Goal: Task Accomplishment & Management: Complete application form

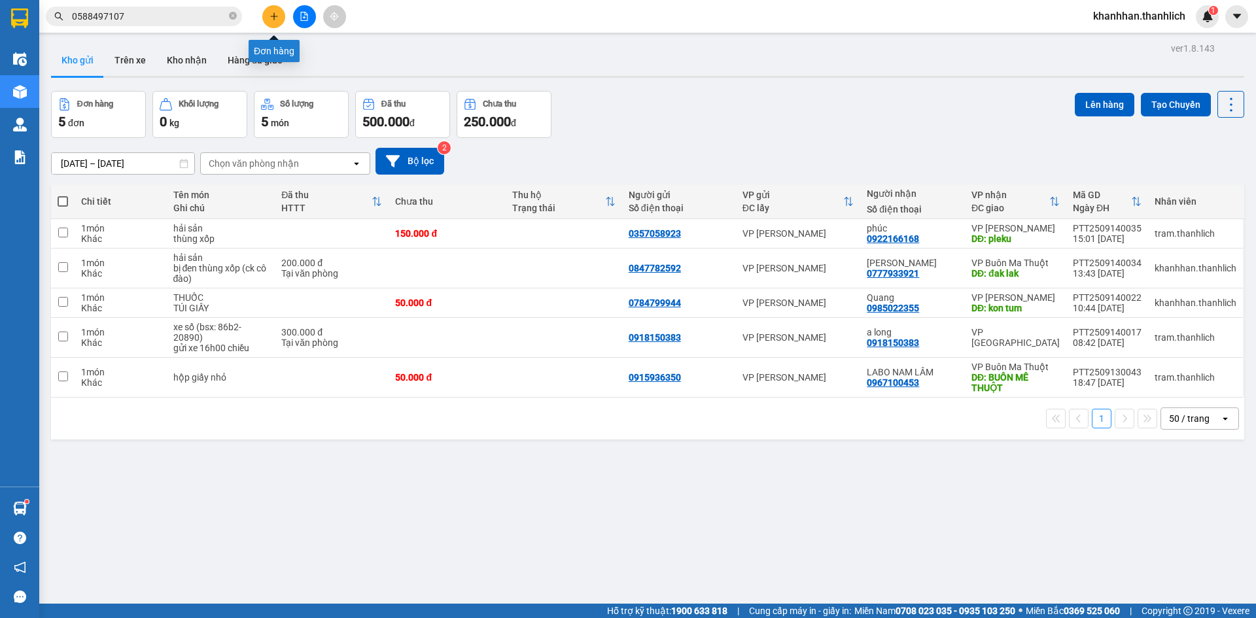
click at [272, 22] on button at bounding box center [273, 16] width 23 height 23
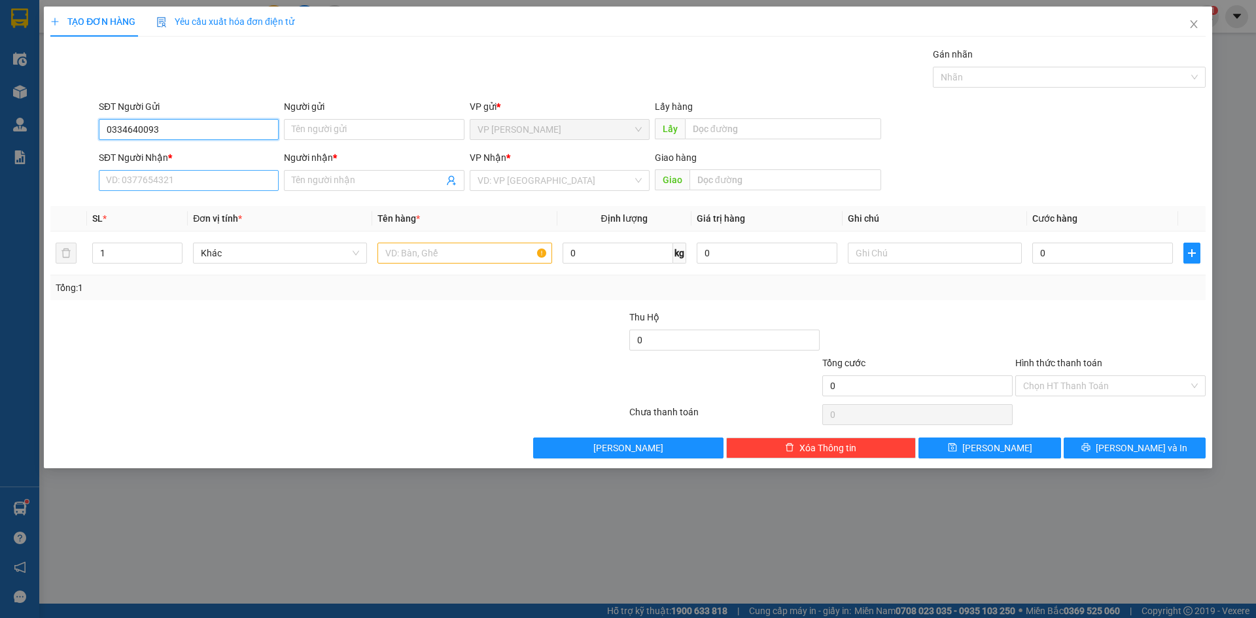
type input "0334640093"
click at [167, 179] on input "SĐT Người Nhận *" at bounding box center [189, 180] width 180 height 21
type input "0978078942"
click at [303, 171] on span at bounding box center [374, 180] width 180 height 21
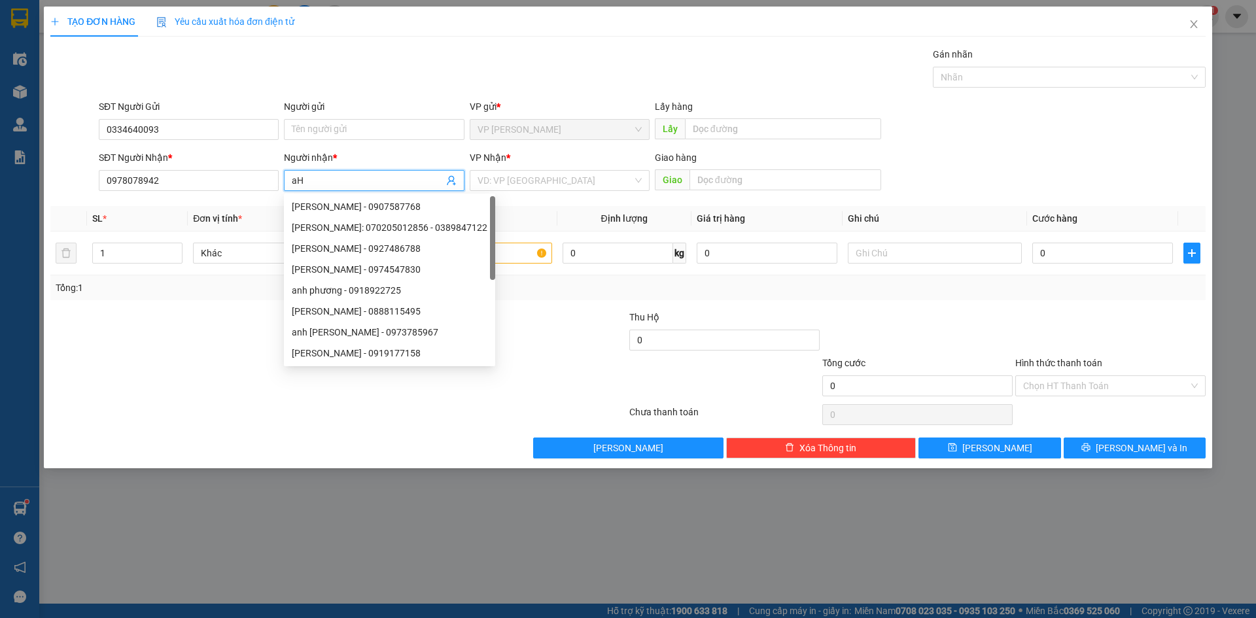
type input "a"
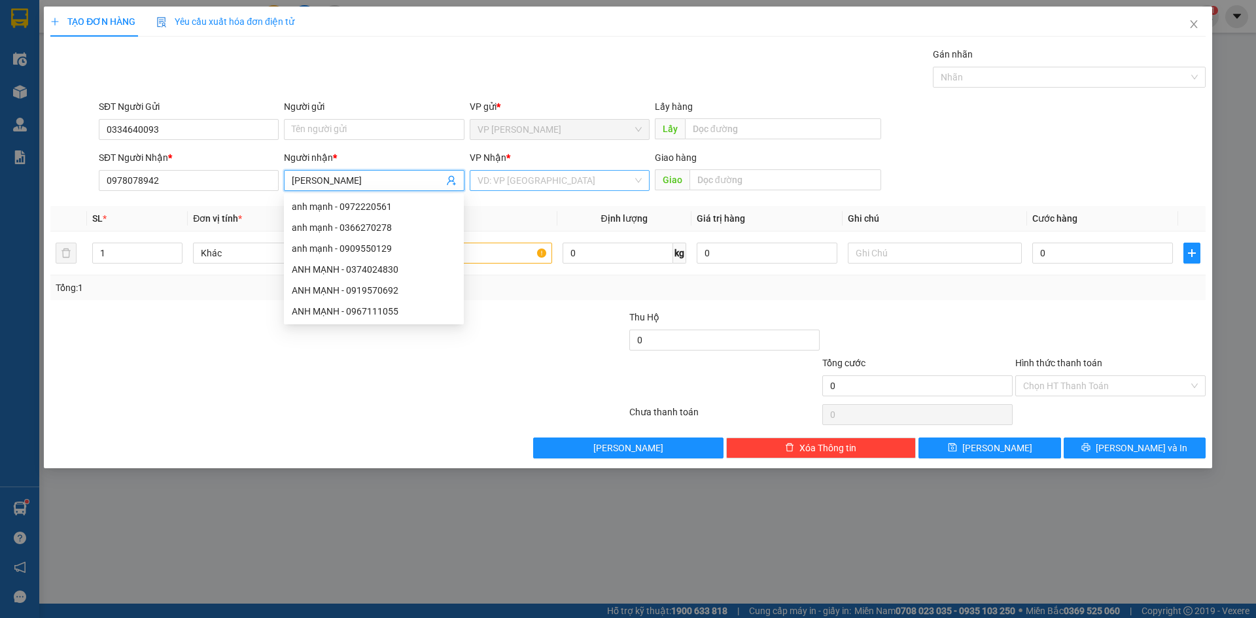
type input "[PERSON_NAME]"
click at [534, 175] on input "search" at bounding box center [555, 181] width 155 height 20
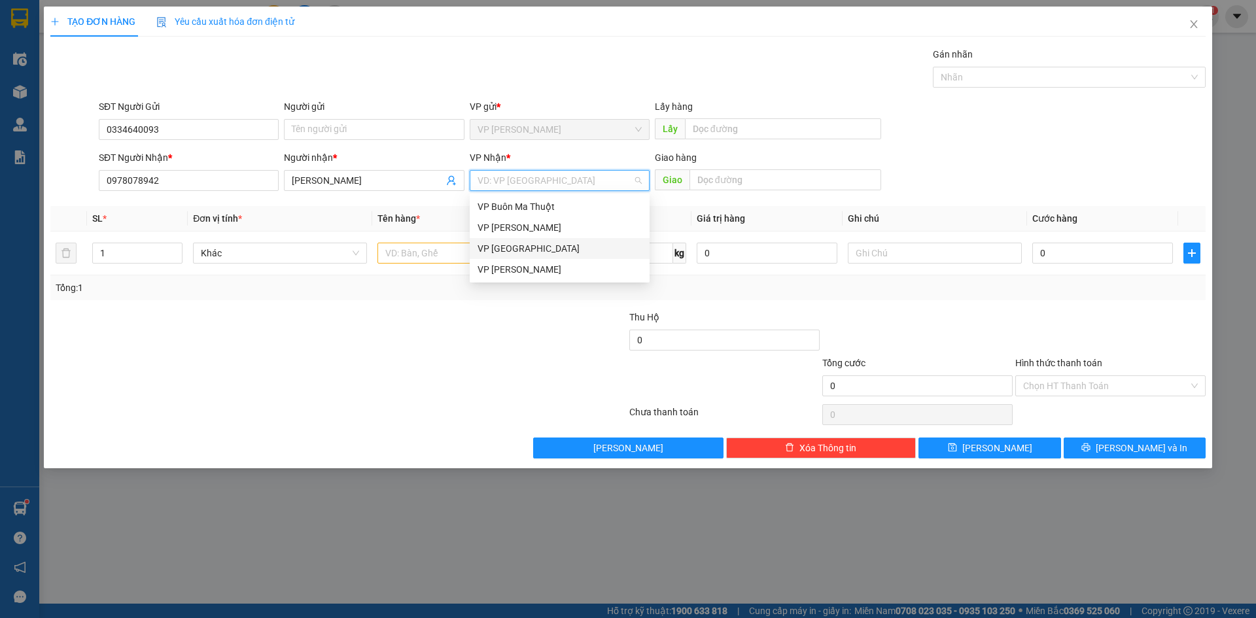
click at [506, 251] on div "VP [GEOGRAPHIC_DATA]" at bounding box center [560, 248] width 164 height 14
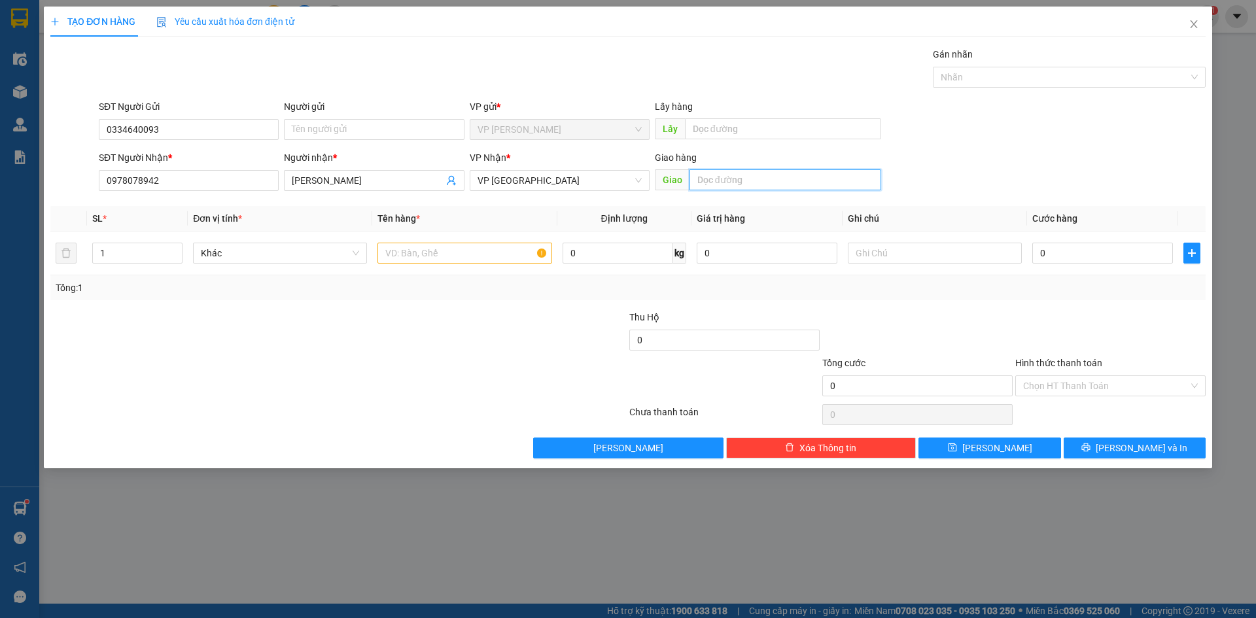
click at [765, 179] on input "text" at bounding box center [786, 179] width 192 height 21
click at [697, 180] on input "Liên Khương" at bounding box center [786, 179] width 192 height 21
type input "n3 Liên Khương"
click at [484, 258] on input "text" at bounding box center [464, 253] width 174 height 21
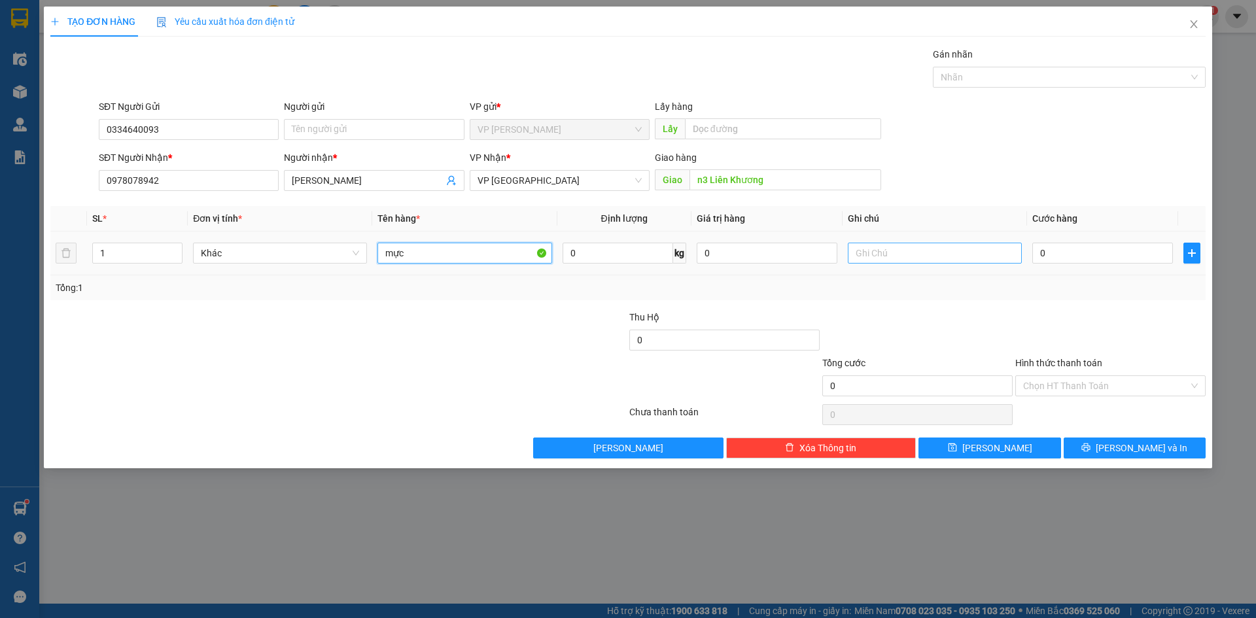
type input "mực"
click at [894, 248] on input "text" at bounding box center [935, 253] width 174 height 21
type input "thùng xốp"
click at [1082, 255] on input "0" at bounding box center [1102, 253] width 141 height 21
type input "3"
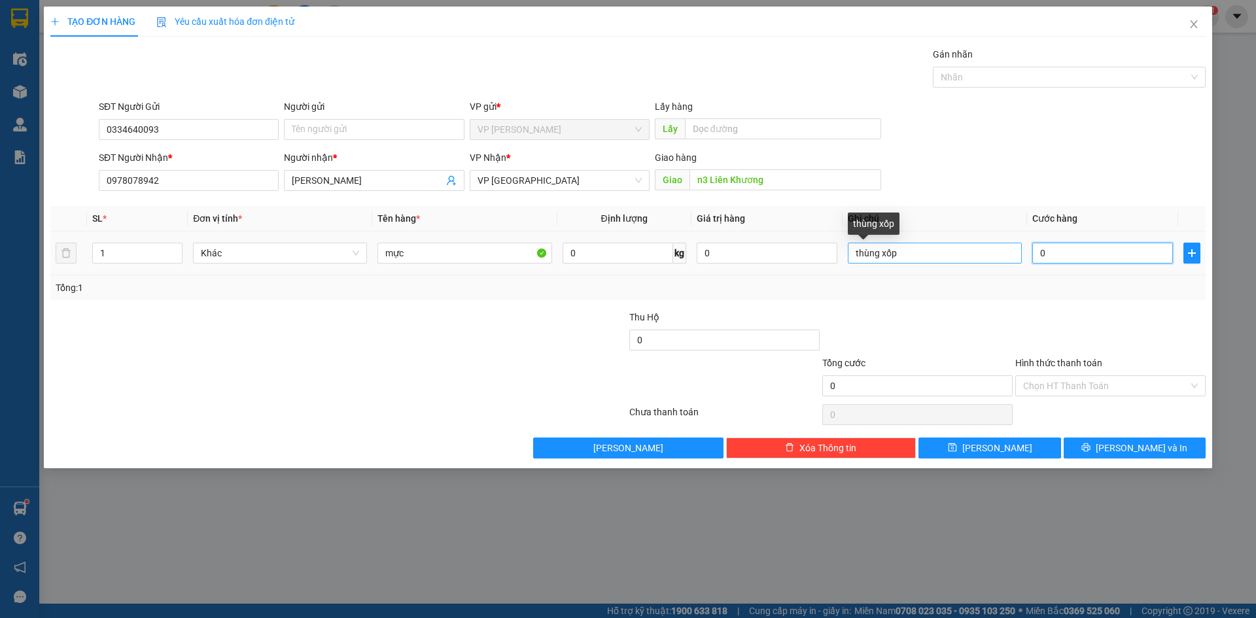
type input "3"
type input "30"
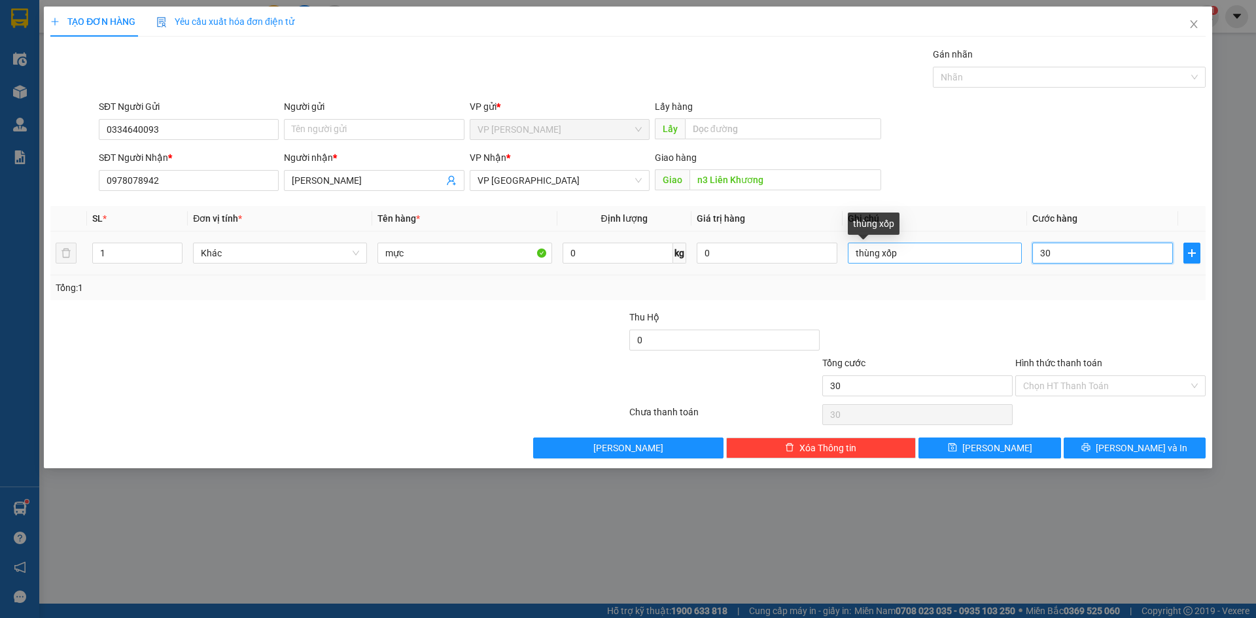
type input "300"
type input "3.000"
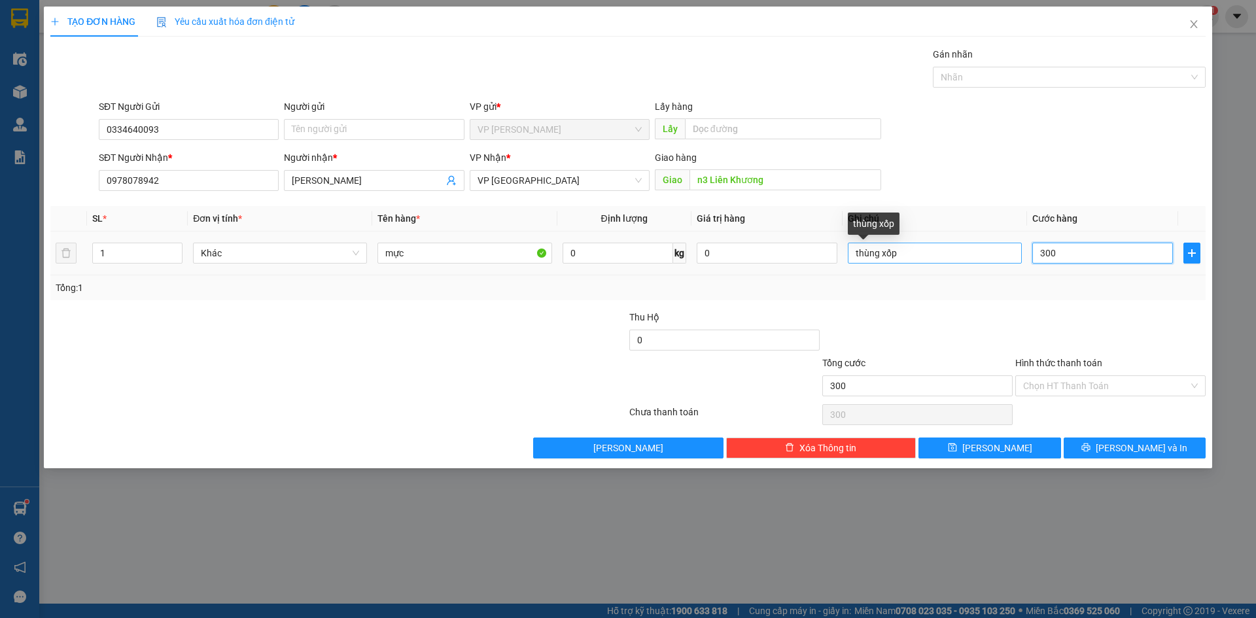
type input "3.000"
type input "30.000"
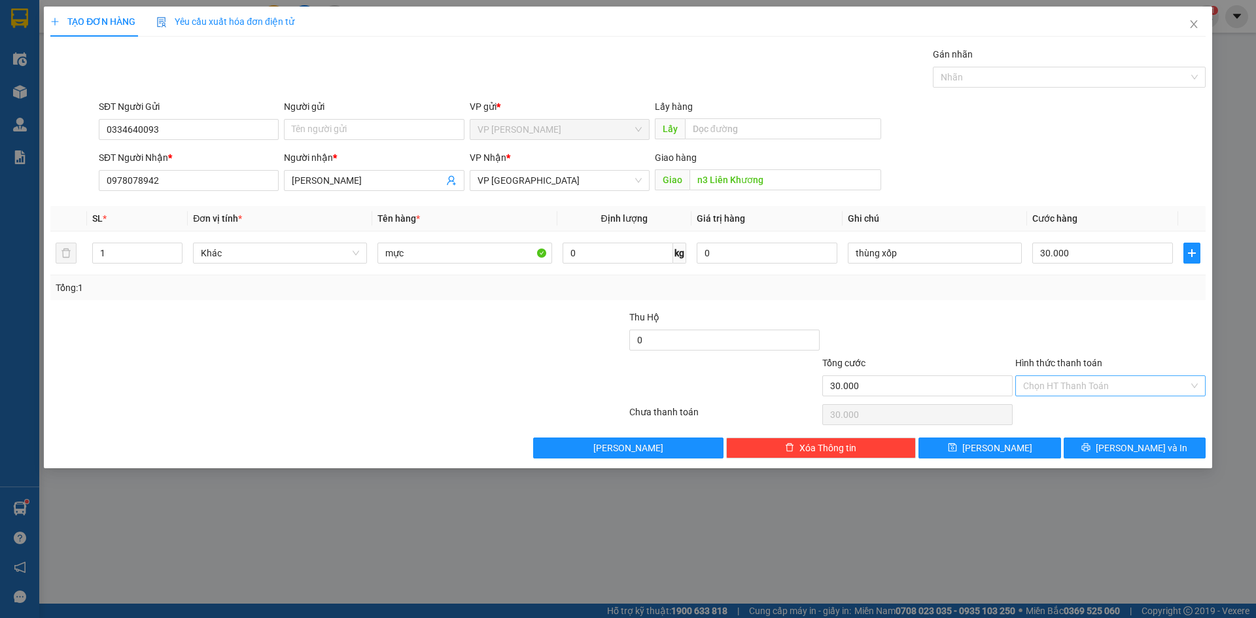
click at [1059, 377] on input "Hình thức thanh toán" at bounding box center [1106, 386] width 166 height 20
click at [1065, 413] on div "Tại văn phòng" at bounding box center [1110, 412] width 175 height 14
type input "0"
click at [956, 448] on icon "save" at bounding box center [952, 448] width 9 height 9
type input "0"
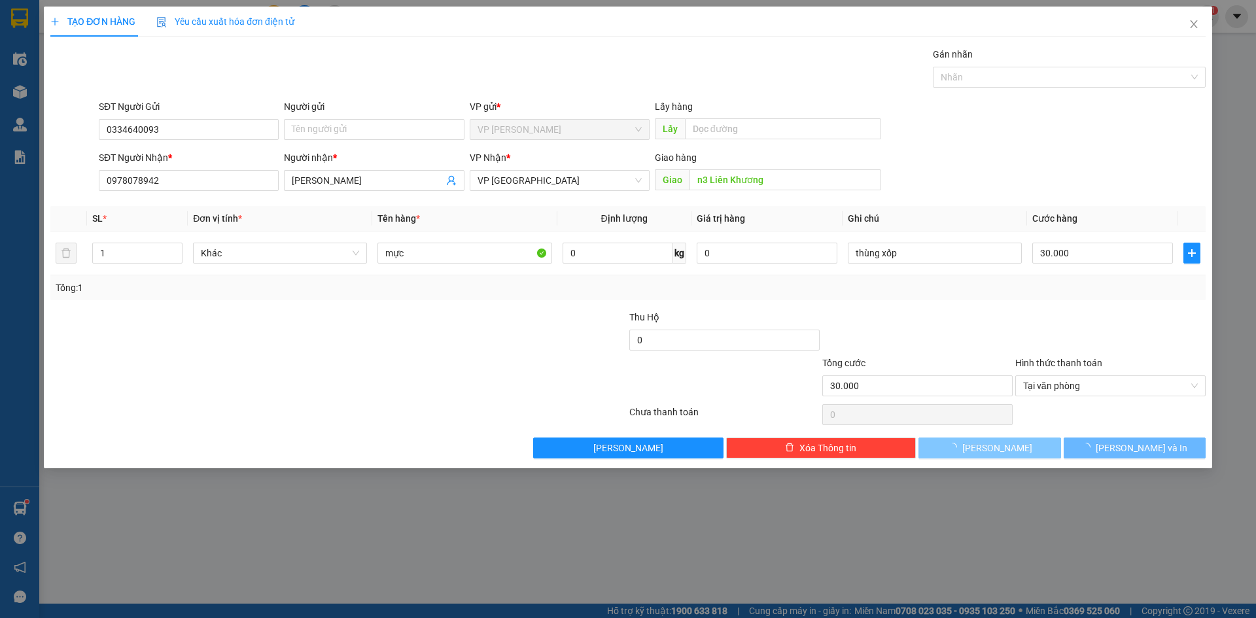
type input "0"
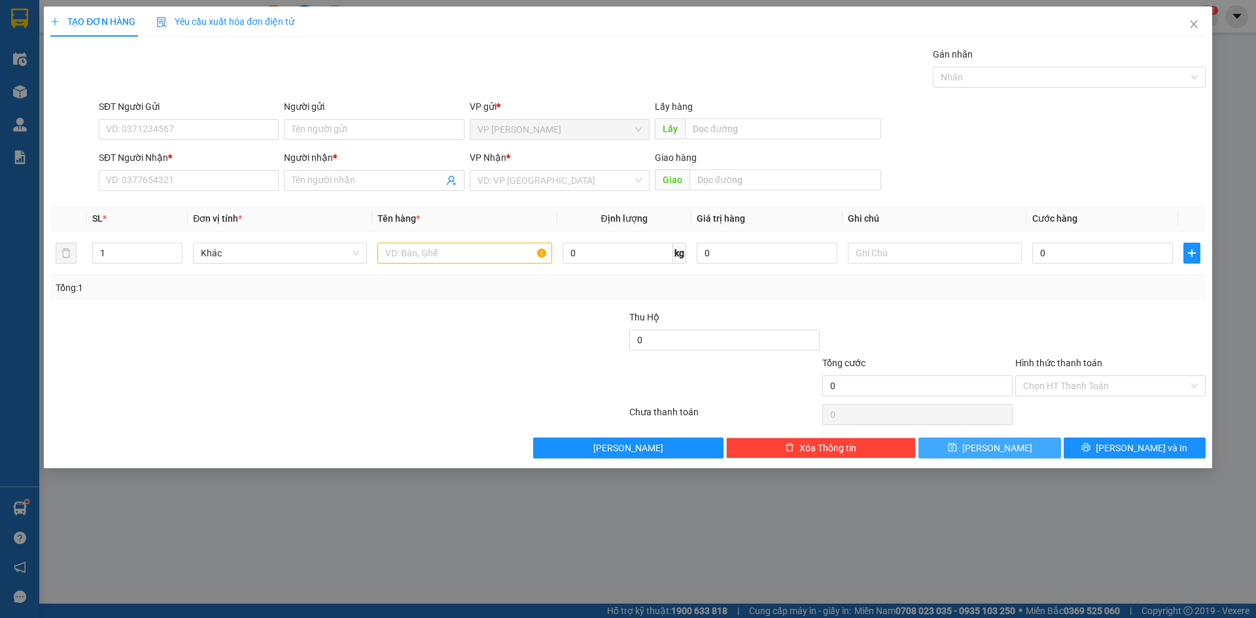
click at [918, 438] on button "[PERSON_NAME]" at bounding box center [989, 448] width 142 height 21
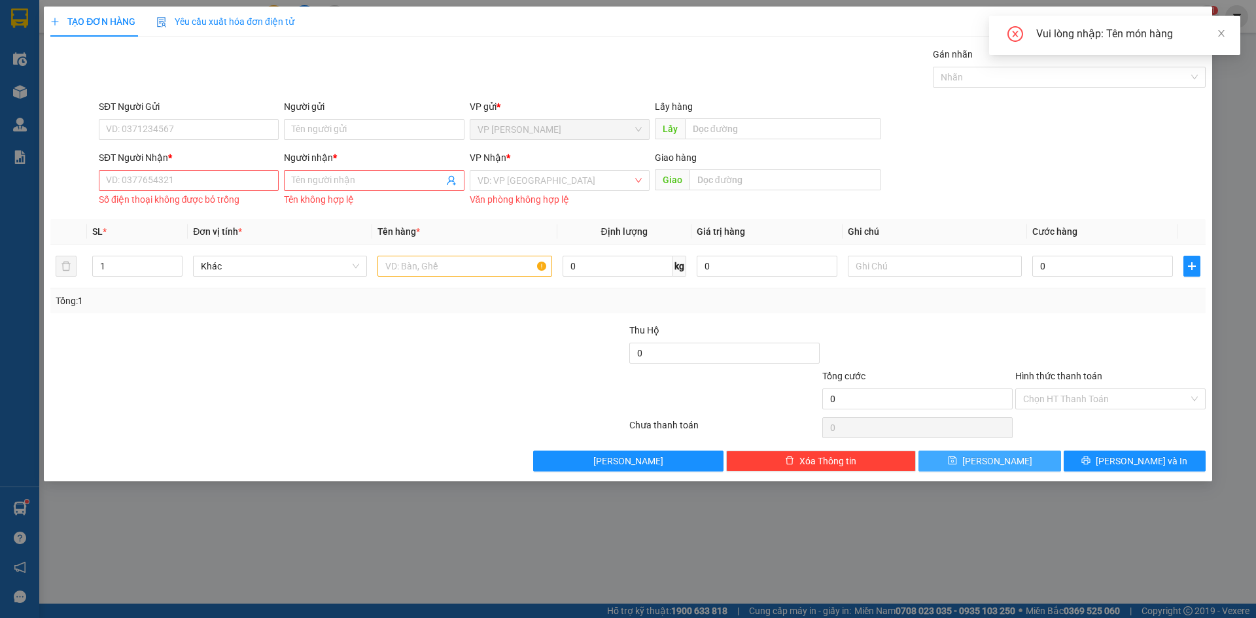
click at [918, 451] on button "[PERSON_NAME]" at bounding box center [989, 461] width 142 height 21
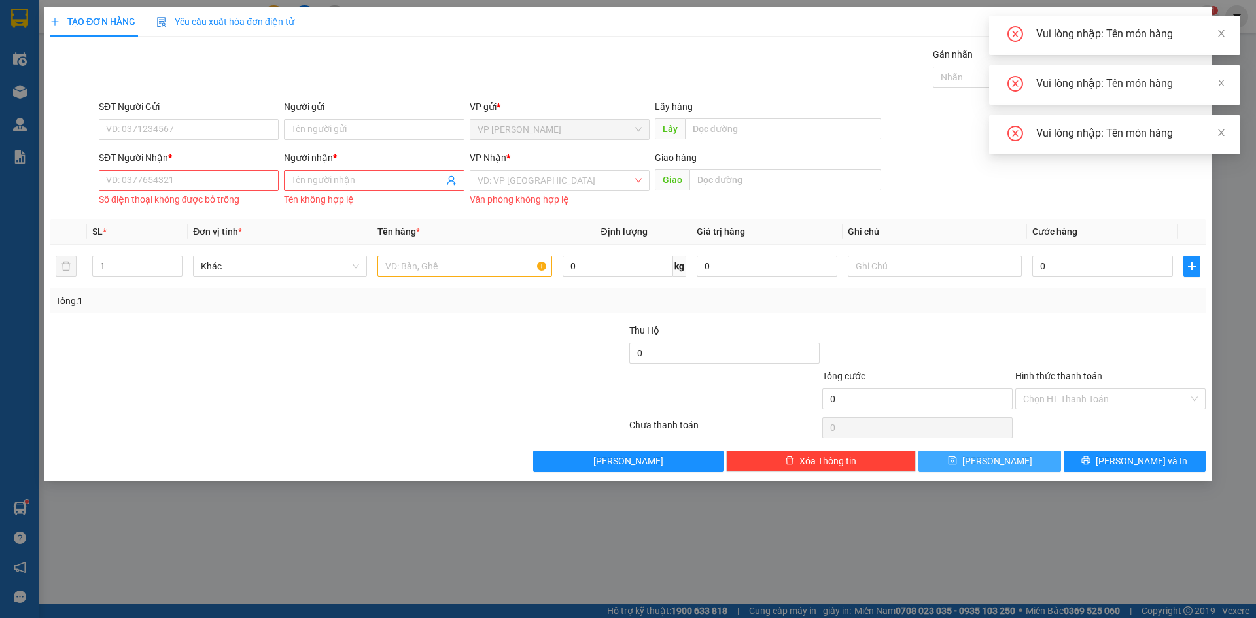
click at [918, 451] on button "[PERSON_NAME]" at bounding box center [989, 461] width 142 height 21
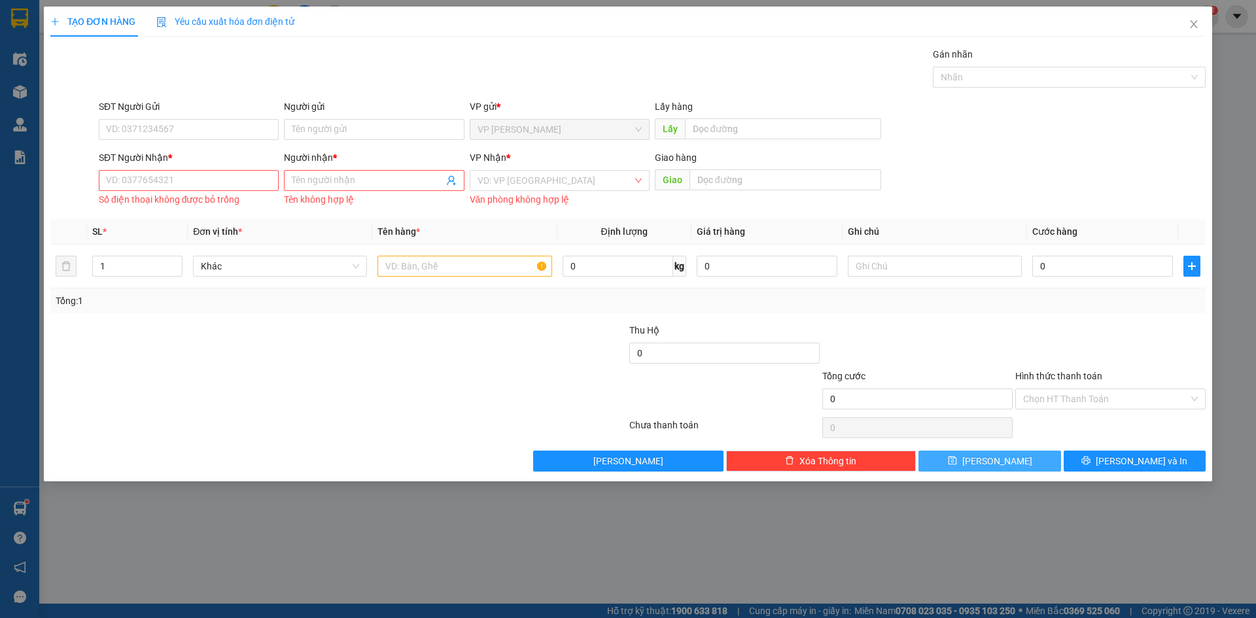
click at [918, 451] on button "[PERSON_NAME]" at bounding box center [989, 461] width 142 height 21
click at [1195, 22] on icon "close" at bounding box center [1194, 24] width 10 height 10
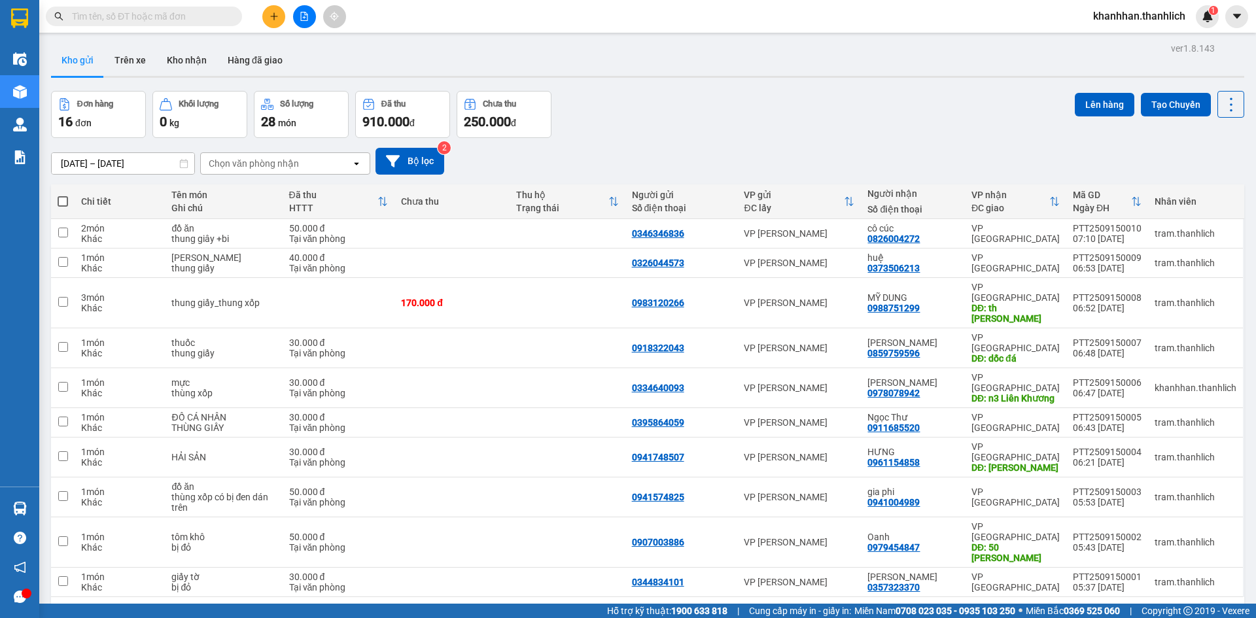
click at [270, 19] on icon "plus" at bounding box center [274, 16] width 9 height 9
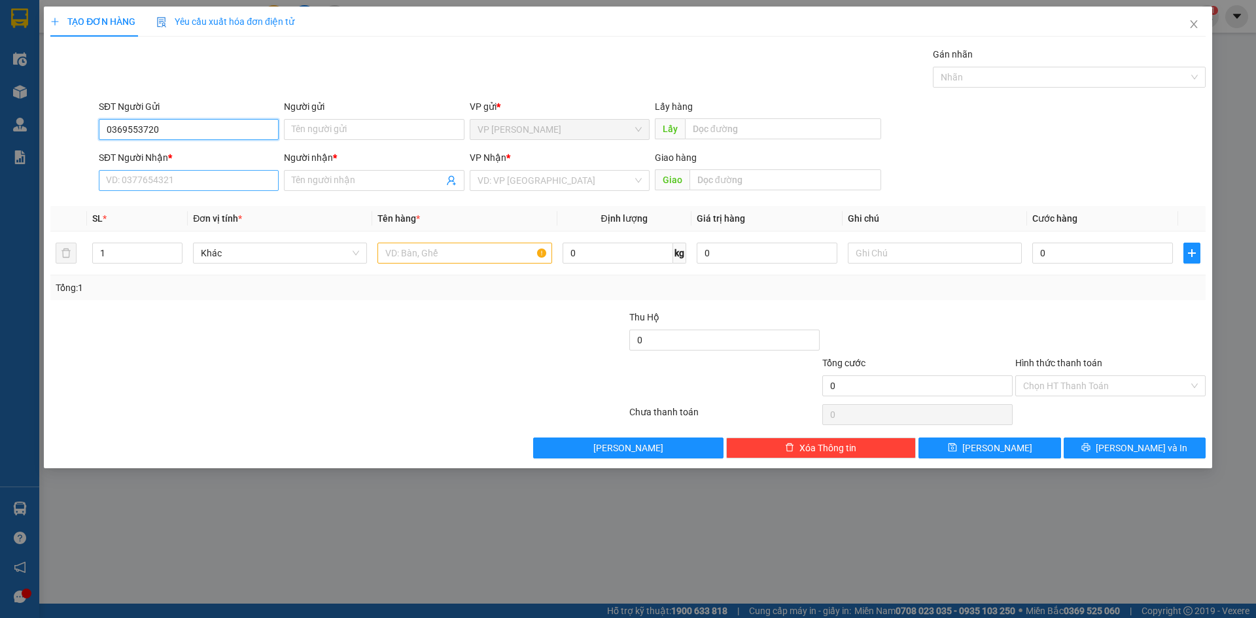
type input "0369553720"
click at [178, 179] on input "SĐT Người Nhận *" at bounding box center [189, 180] width 180 height 21
type input "0943752715"
click at [190, 205] on div "0943752715 - vy" at bounding box center [189, 207] width 164 height 14
type input "vy"
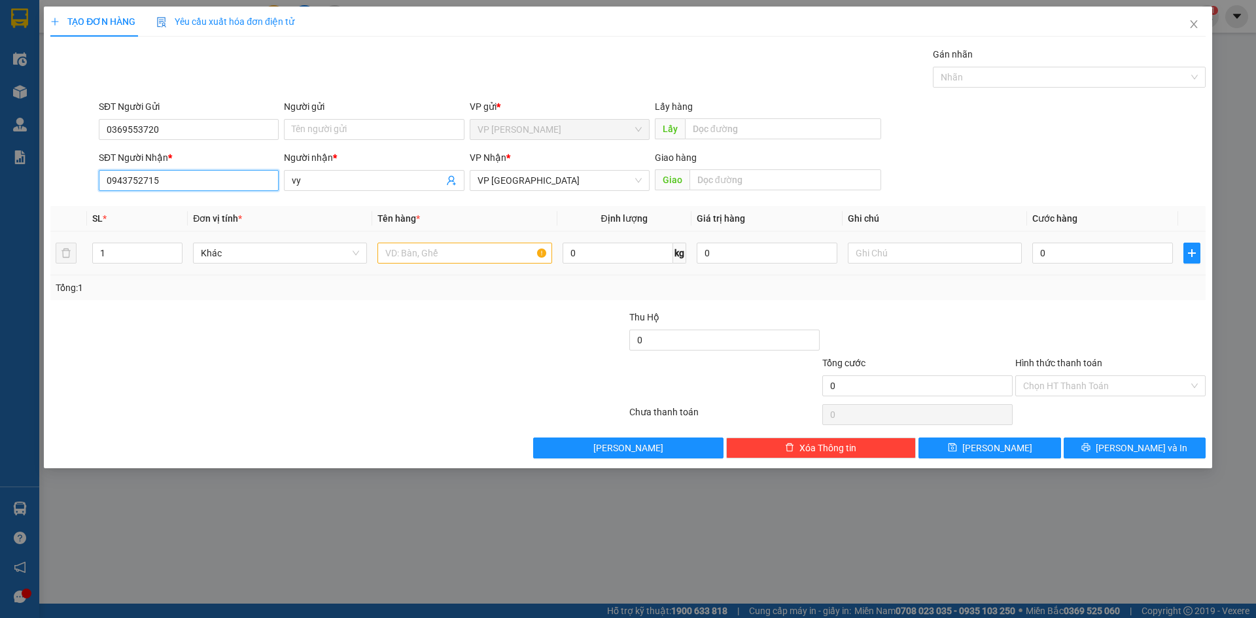
type input "0943752715"
click at [449, 249] on input "text" at bounding box center [464, 253] width 174 height 21
click at [313, 171] on span "vy" at bounding box center [374, 180] width 180 height 21
type input "v"
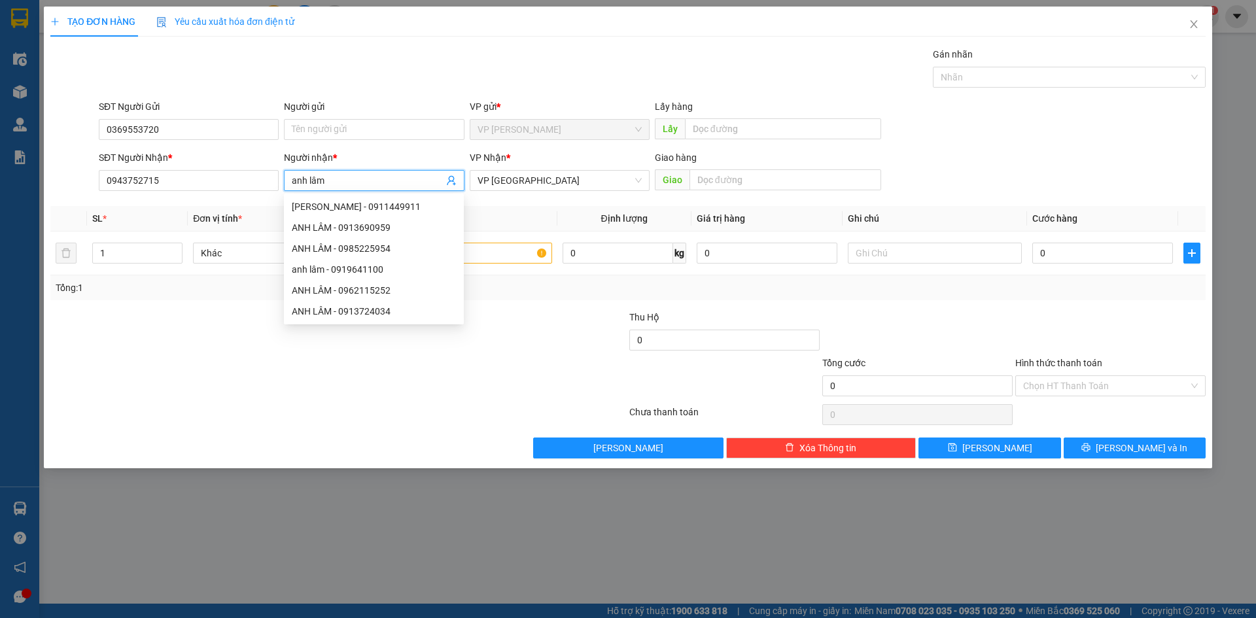
type input "anh lâm"
click at [220, 374] on div at bounding box center [242, 379] width 386 height 46
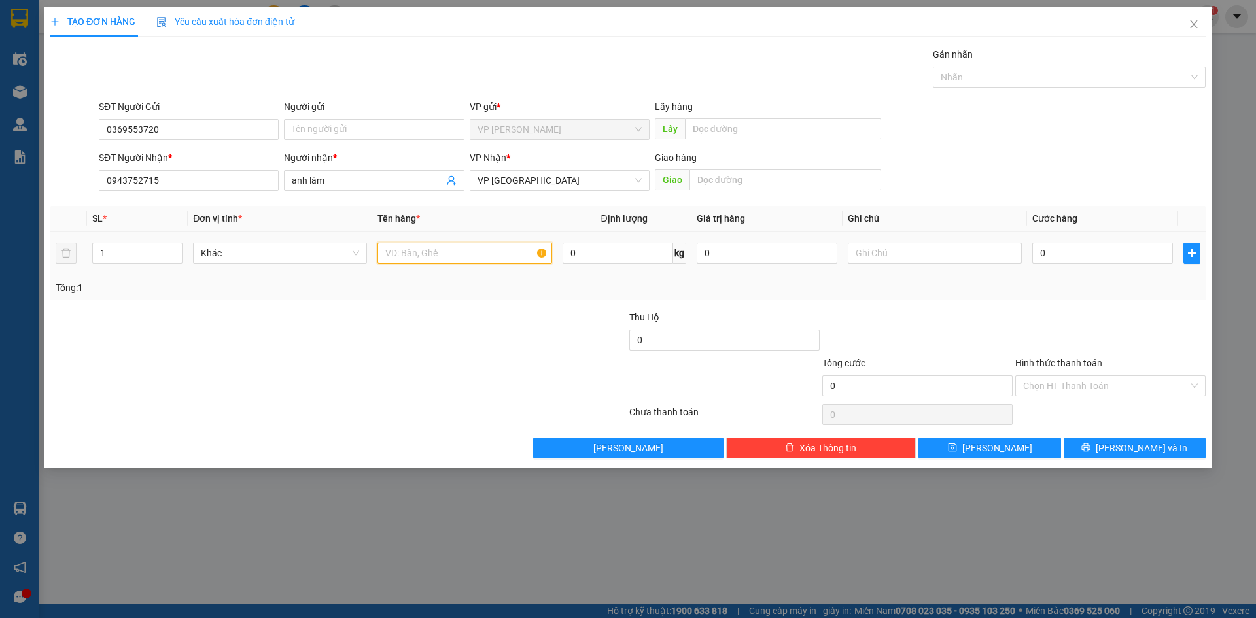
click at [416, 252] on input "text" at bounding box center [464, 253] width 174 height 21
type input "cá"
click at [879, 254] on input "text" at bounding box center [935, 253] width 174 height 21
type input "thung xốp"
click at [1062, 252] on input "0" at bounding box center [1102, 253] width 141 height 21
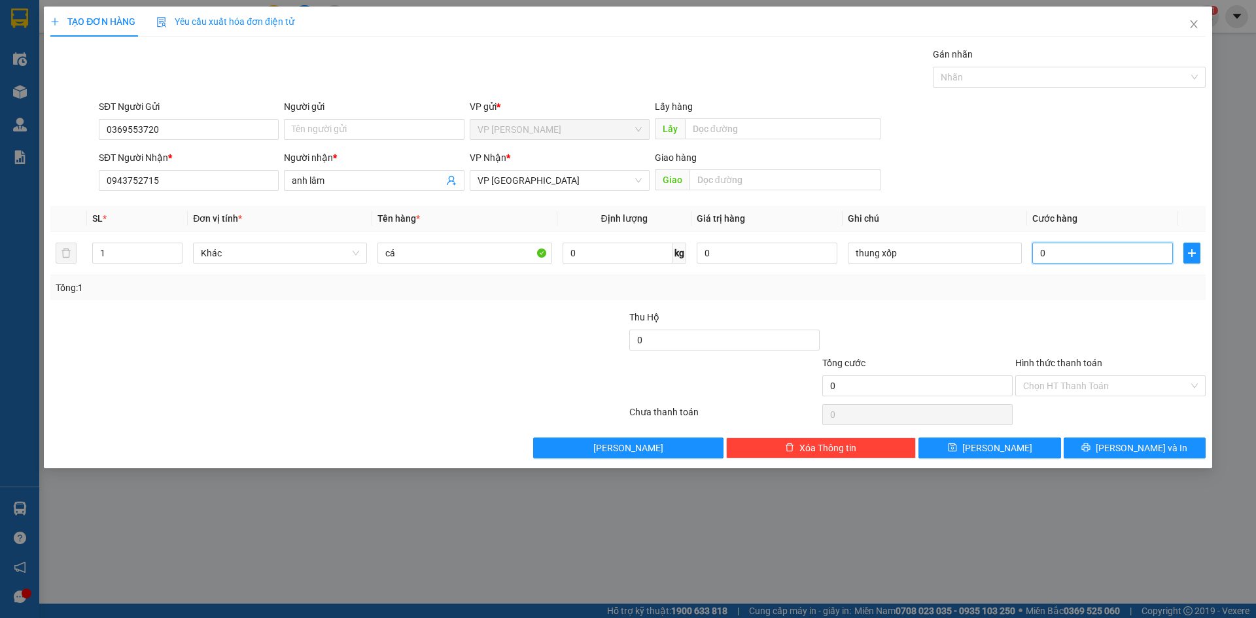
type input "6"
type input "60"
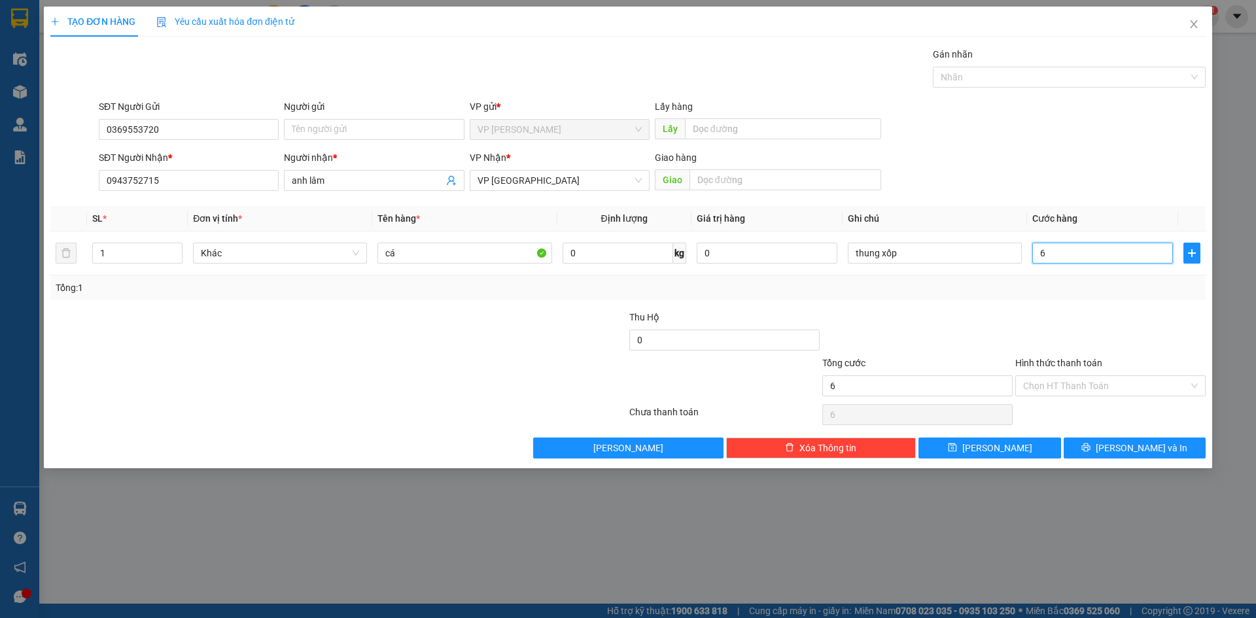
type input "60"
type input "600"
type input "6.000"
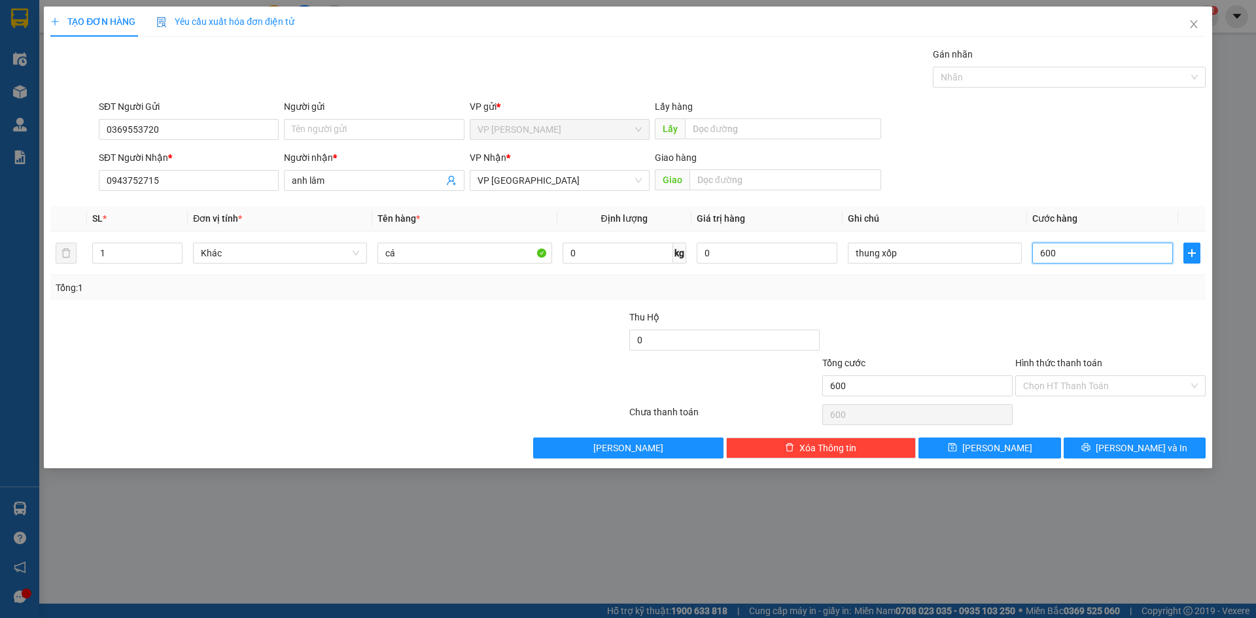
type input "6.000"
type input "60.000"
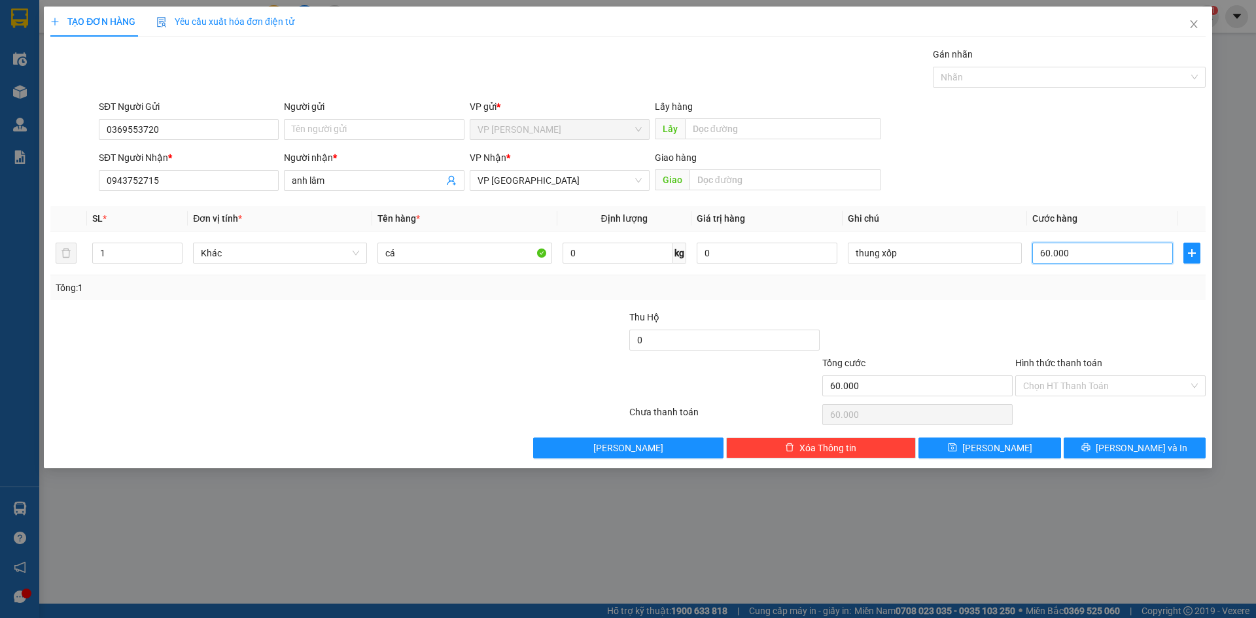
type input "60.000"
click at [968, 347] on div at bounding box center [917, 333] width 193 height 46
click at [1022, 442] on button "[PERSON_NAME]" at bounding box center [989, 448] width 142 height 21
type input "0"
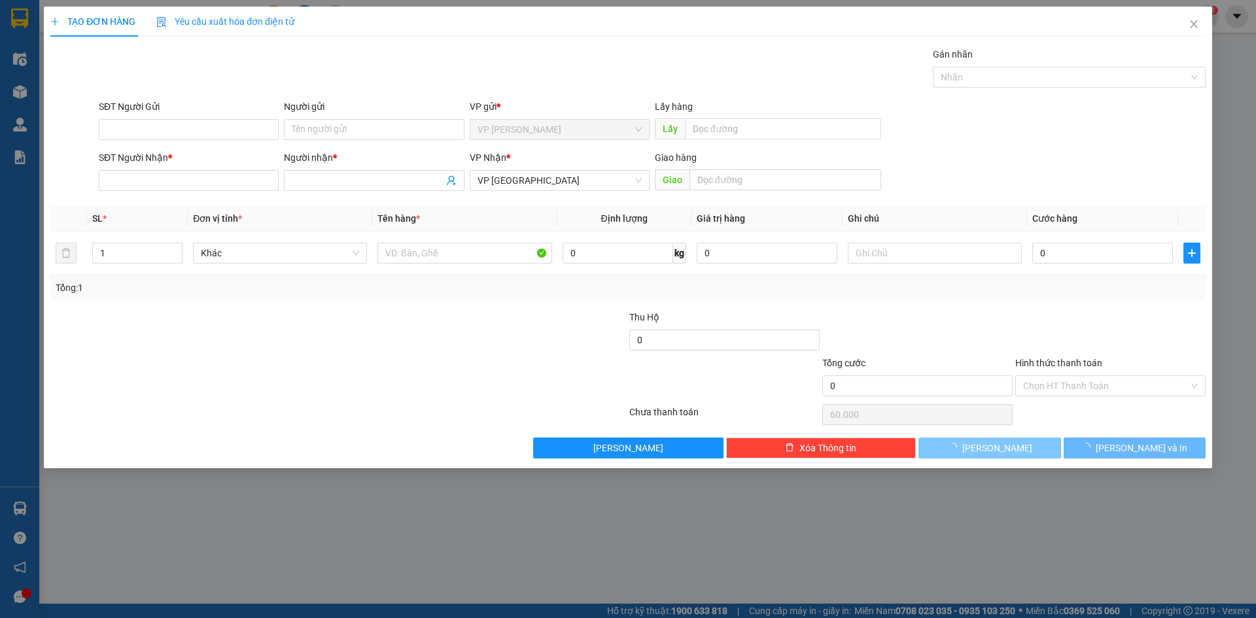
type input "0"
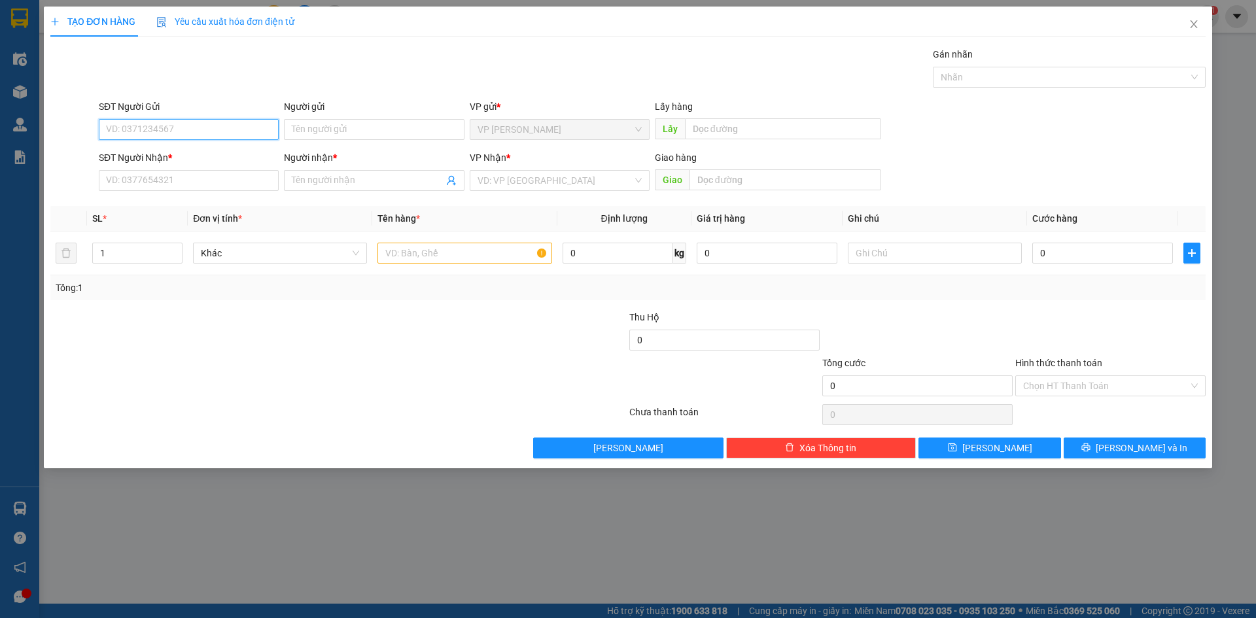
click at [196, 134] on input "SĐT Người Gửi" at bounding box center [189, 129] width 180 height 21
type input "0915612338"
click at [185, 148] on div "0915612338" at bounding box center [189, 155] width 180 height 21
type input "0913189164"
type input "XUÂN MỘNG"
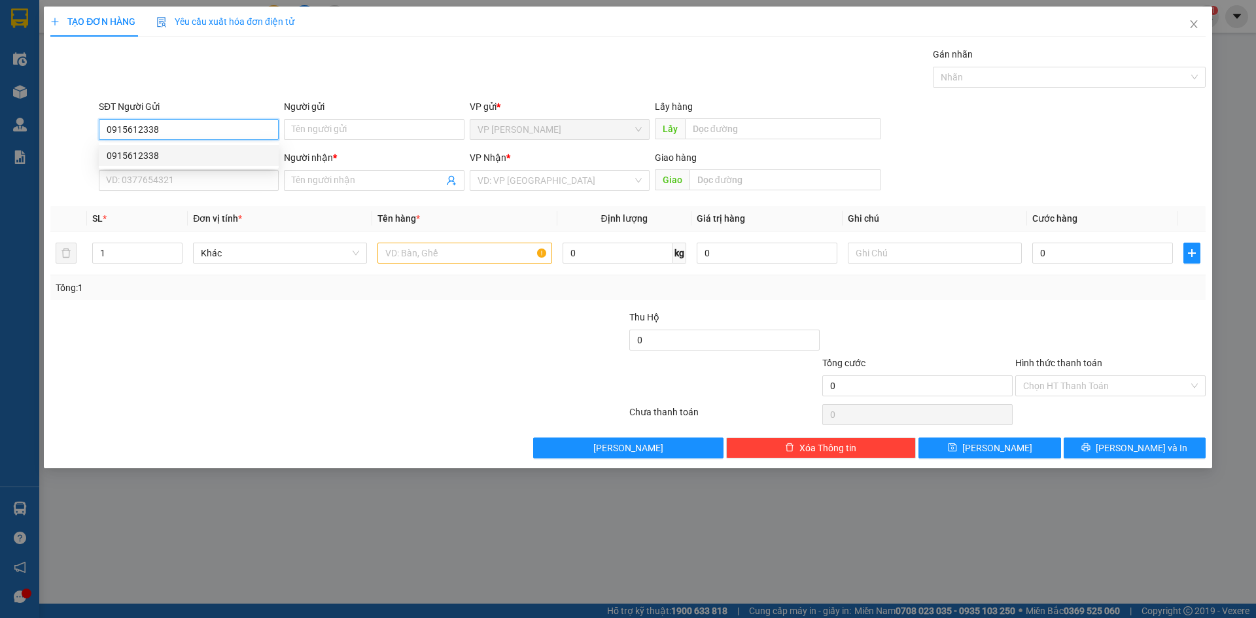
type input "PHI NÔM"
type input "0915612338"
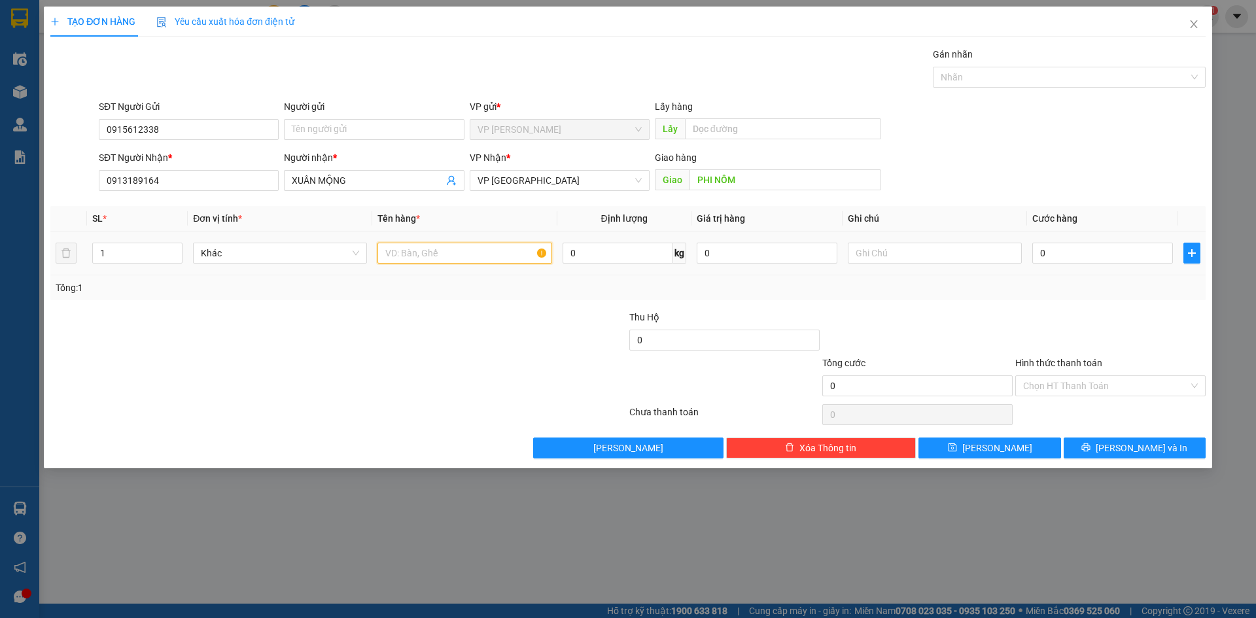
click at [421, 255] on input "text" at bounding box center [464, 253] width 174 height 21
type input "d"
type input "đồ cá nhân"
click at [881, 246] on input "text" at bounding box center [935, 253] width 174 height 21
type input "thùng giấy"
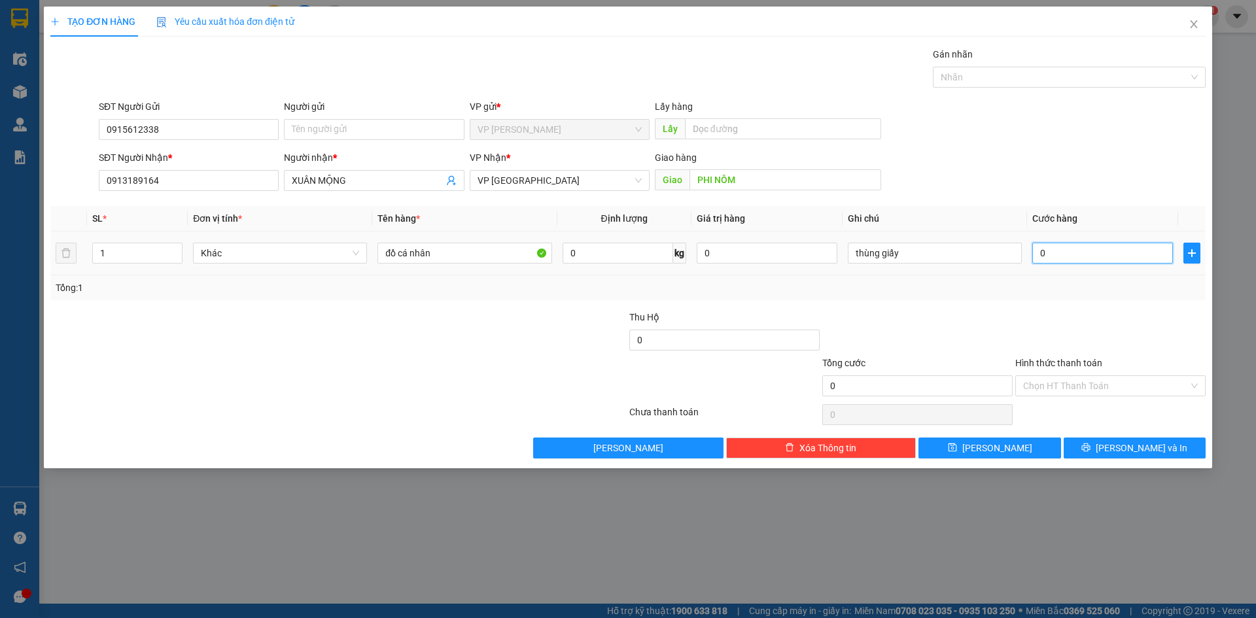
click at [1070, 251] on input "0" at bounding box center [1102, 253] width 141 height 21
type input "3"
type input "30"
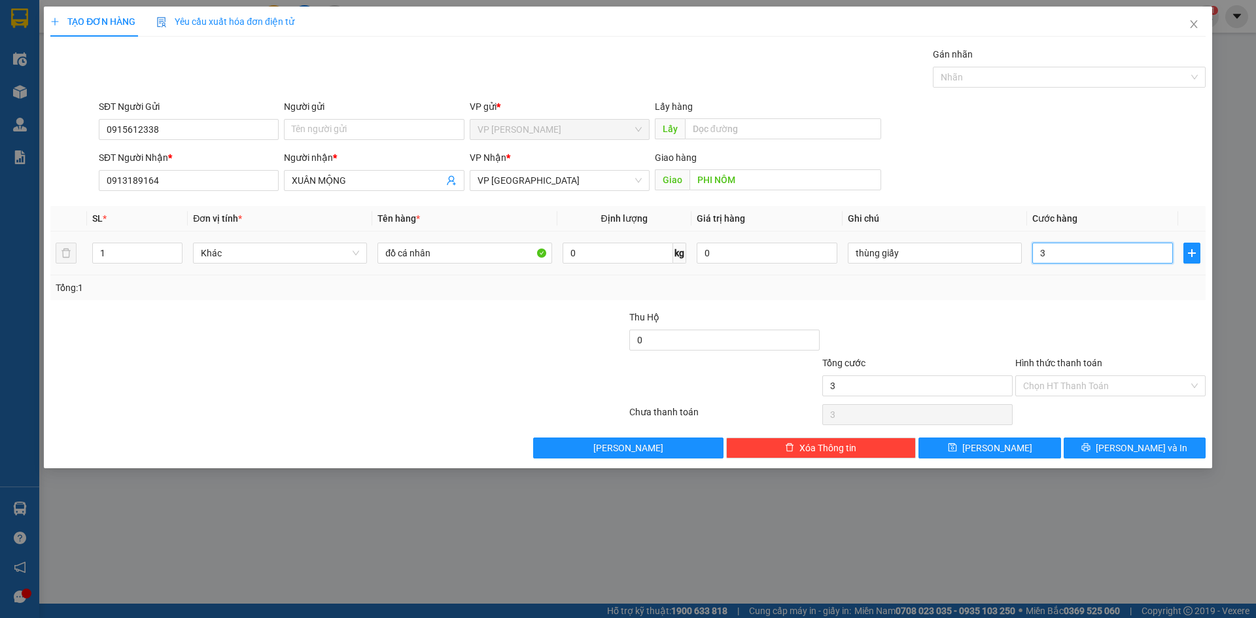
type input "30"
type input "300"
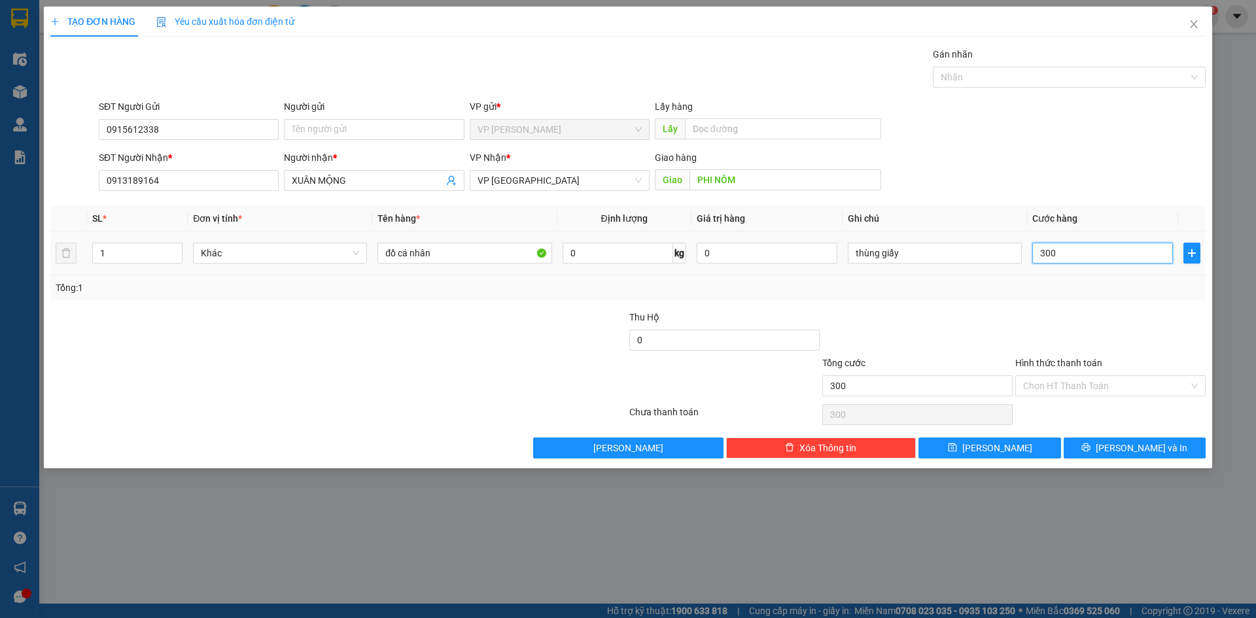
type input "3.000"
type input "30.000"
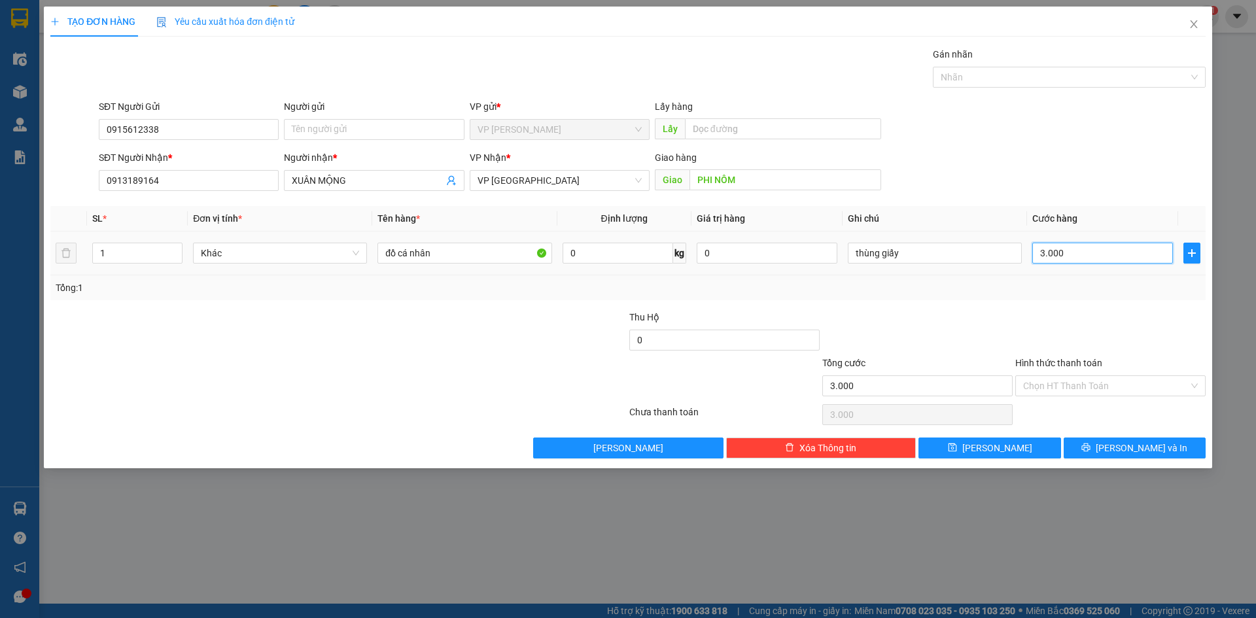
type input "30.000"
click at [1038, 380] on input "Hình thức thanh toán" at bounding box center [1106, 386] width 166 height 20
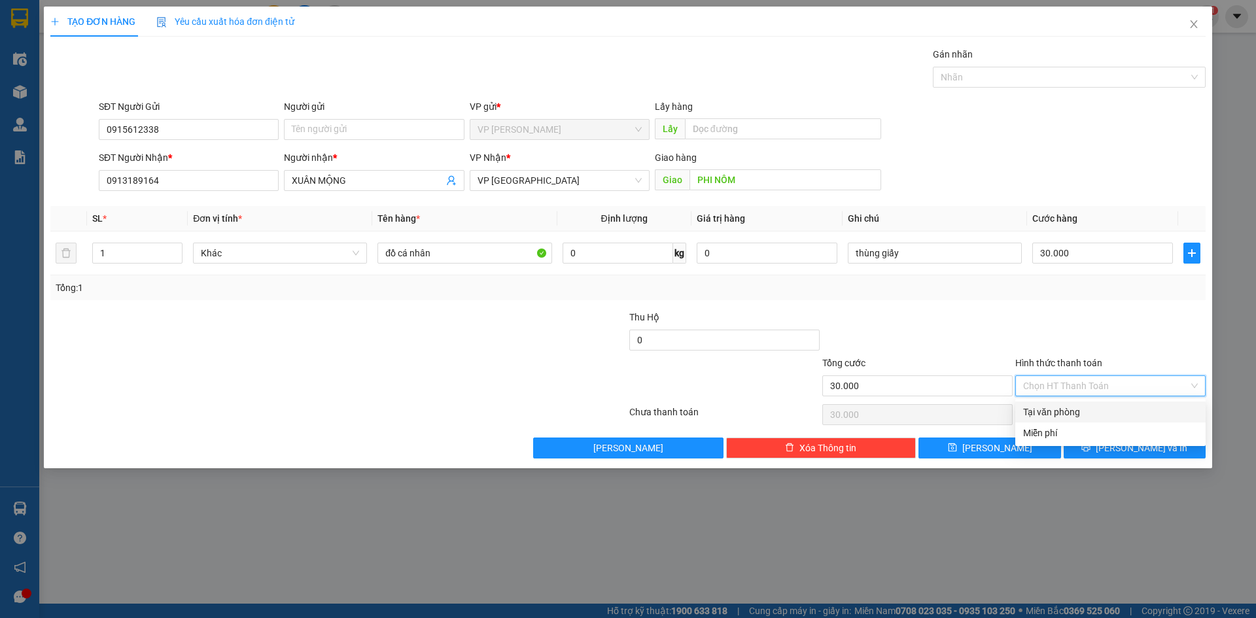
click at [1037, 411] on div "Tại văn phòng" at bounding box center [1110, 412] width 175 height 14
type input "0"
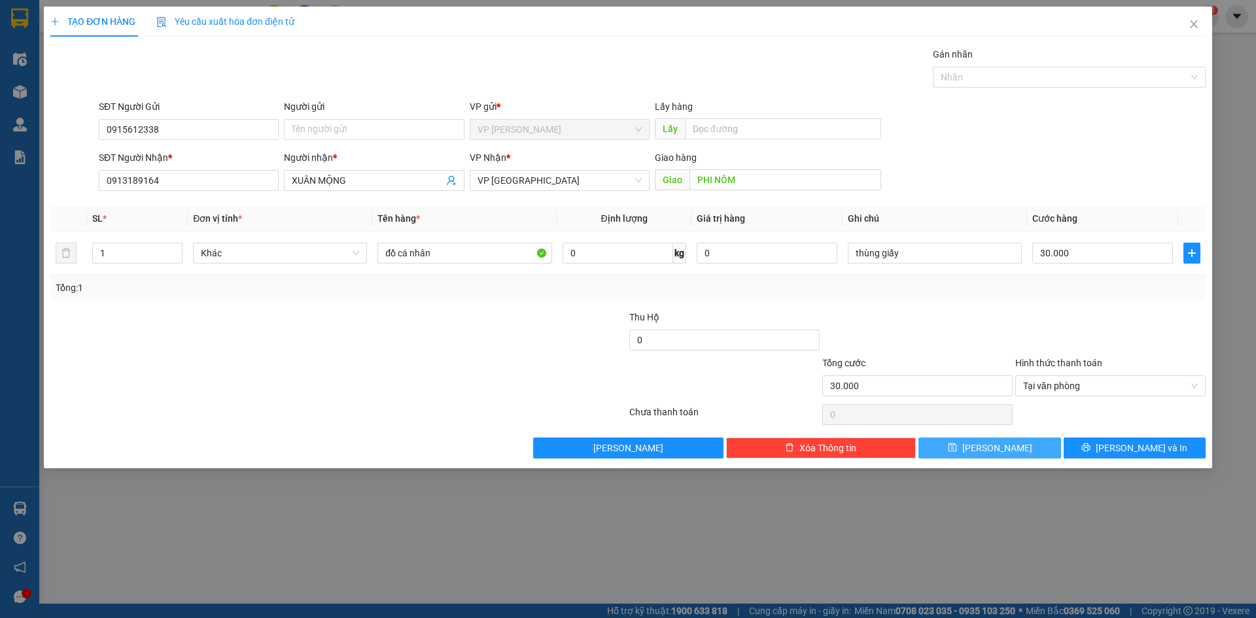
click at [995, 451] on span "[PERSON_NAME]" at bounding box center [997, 448] width 70 height 14
type input "0"
